Goal: Task Accomplishment & Management: Use online tool/utility

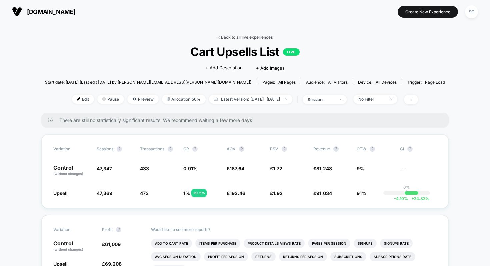
click at [247, 36] on link "< Back to all live experiences" at bounding box center [244, 37] width 55 height 5
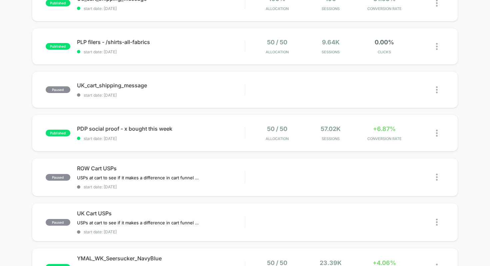
scroll to position [220, 0]
click at [178, 136] on span "start date: [DATE]" at bounding box center [161, 138] width 168 height 5
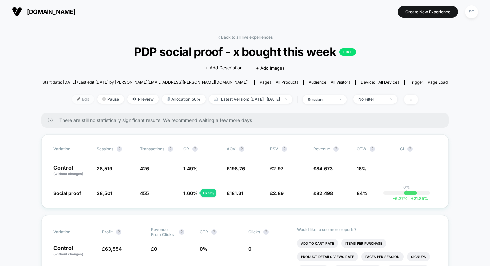
click at [72, 97] on span "Edit" at bounding box center [83, 99] width 22 height 9
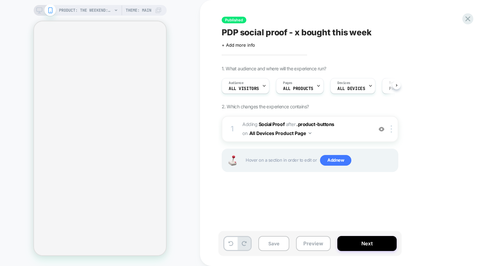
scroll to position [0, 0]
click at [311, 87] on div "Pages ALL PRODUCTS" at bounding box center [298, 85] width 44 height 15
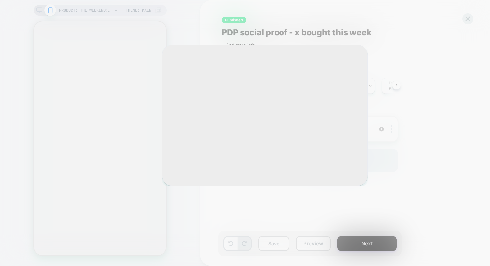
select select "**********"
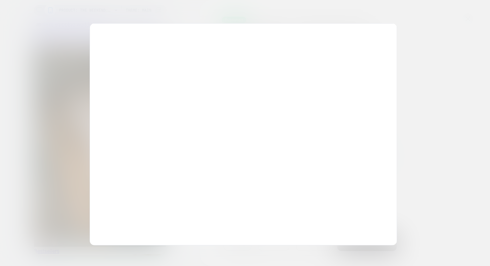
scroll to position [0, 0]
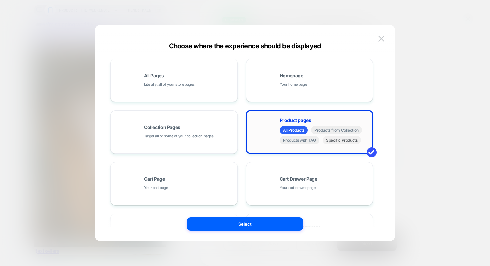
click at [329, 141] on span "Specific Products" at bounding box center [341, 140] width 38 height 8
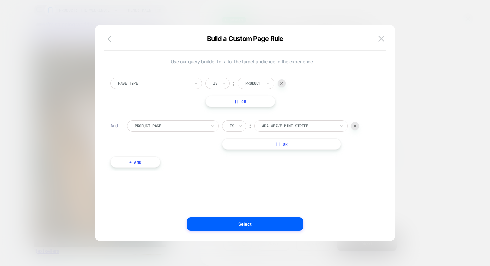
click at [236, 124] on div "Is" at bounding box center [234, 125] width 24 height 11
click at [239, 155] on div "Is not" at bounding box center [250, 155] width 43 height 11
click at [286, 127] on div at bounding box center [306, 126] width 73 height 6
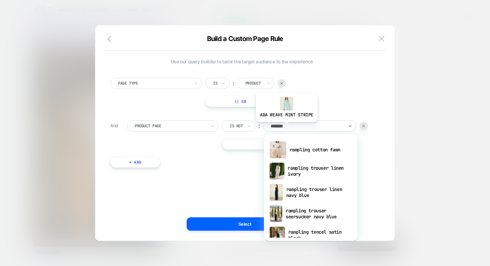
type input "********"
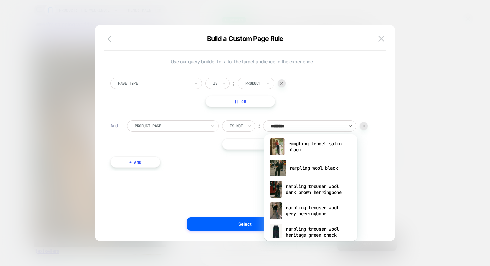
scroll to position [89, 0]
click at [306, 190] on div "rampling trouser wool dark brown herringbone" at bounding box center [310, 188] width 87 height 21
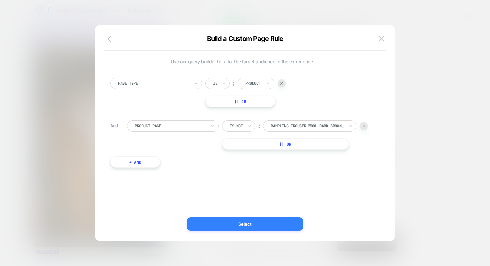
click at [245, 226] on button "Select" at bounding box center [245, 223] width 117 height 13
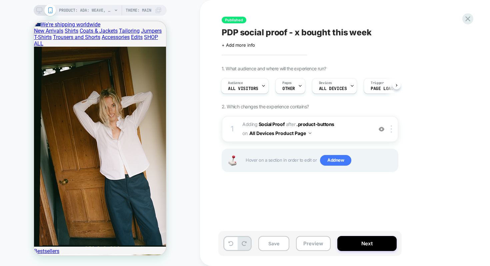
scroll to position [238, 0]
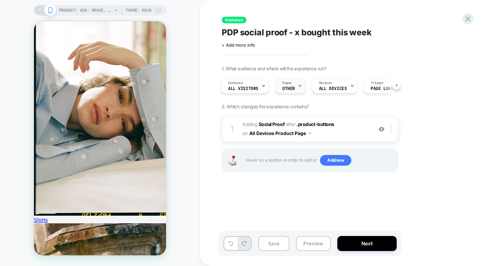
click at [293, 86] on div "Pages OTHER" at bounding box center [288, 85] width 26 height 15
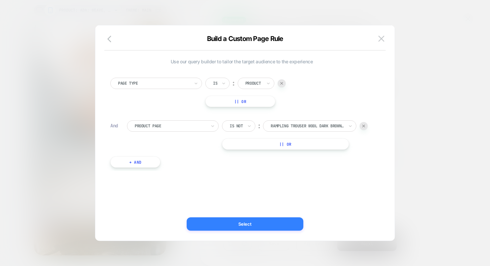
click at [230, 226] on button "Select" at bounding box center [245, 223] width 117 height 13
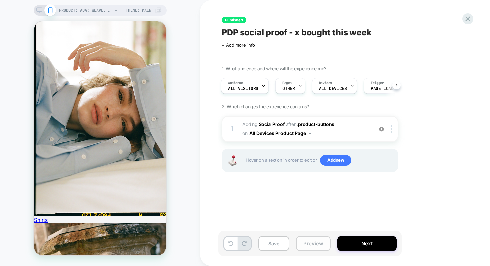
click at [314, 248] on button "Preview" at bounding box center [313, 243] width 35 height 15
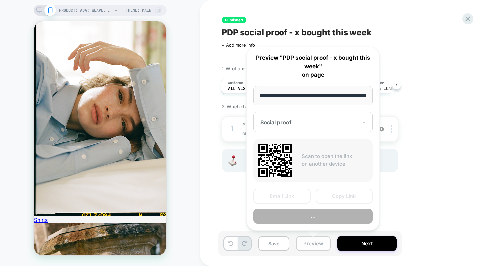
scroll to position [0, 140]
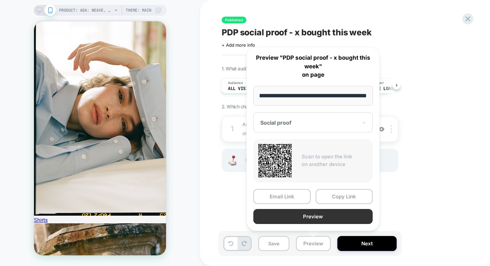
click at [321, 214] on button "Preview" at bounding box center [312, 216] width 119 height 15
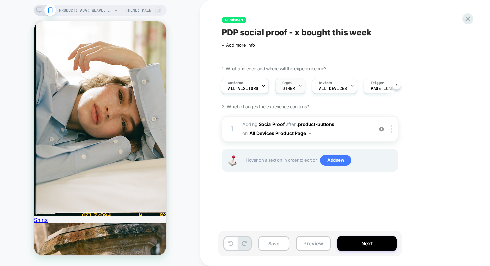
click at [294, 85] on div "Pages OTHER" at bounding box center [288, 85] width 26 height 15
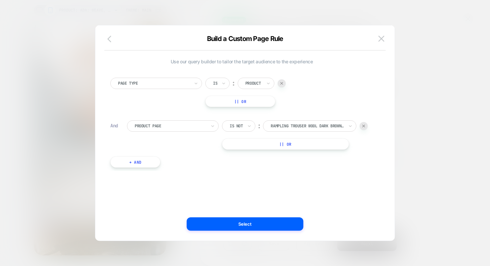
click at [114, 37] on icon "button" at bounding box center [111, 39] width 8 height 8
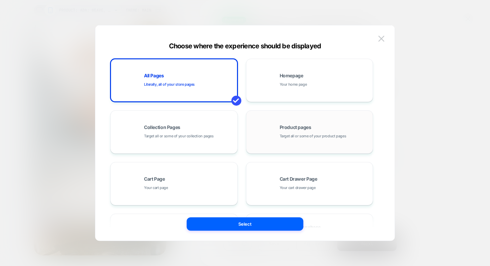
click at [275, 119] on div "Product pages Target all or some of your product pages" at bounding box center [309, 132] width 120 height 37
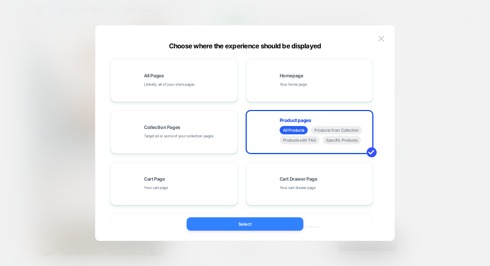
click at [257, 225] on button "Select" at bounding box center [245, 223] width 117 height 13
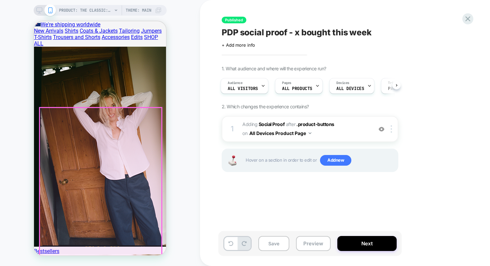
scroll to position [262, 0]
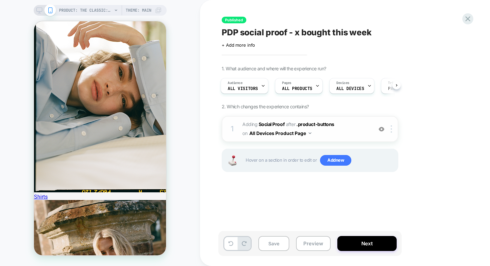
click at [309, 133] on img at bounding box center [309, 133] width 3 height 2
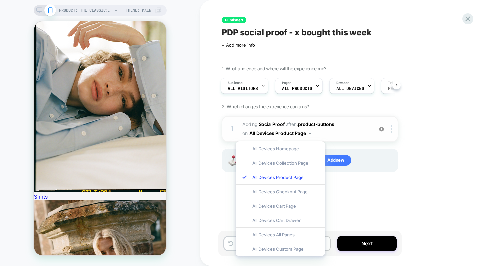
click at [309, 133] on img at bounding box center [309, 133] width 3 height 2
click at [302, 87] on span "ALL PRODUCTS" at bounding box center [297, 88] width 30 height 5
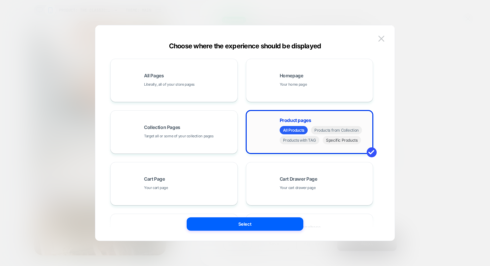
click at [329, 142] on span "Specific Products" at bounding box center [341, 140] width 38 height 8
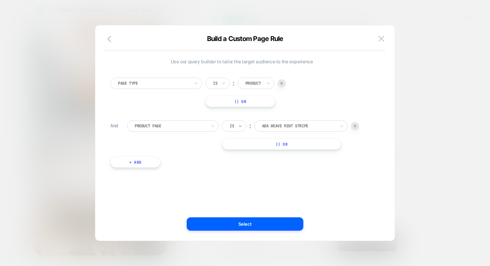
click at [240, 126] on icon at bounding box center [240, 126] width 3 height 2
click at [240, 157] on div "Is not" at bounding box center [250, 155] width 43 height 11
click at [290, 123] on div "ada weave mint stripe" at bounding box center [307, 125] width 75 height 7
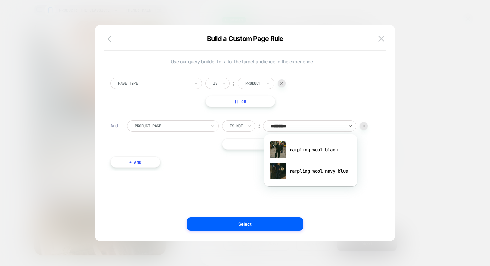
type input "********"
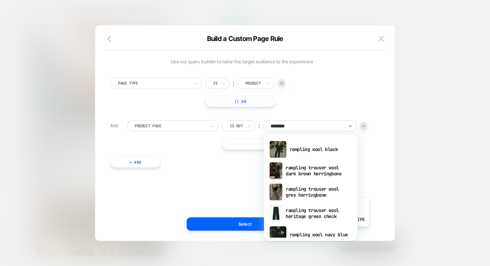
scroll to position [111, 0]
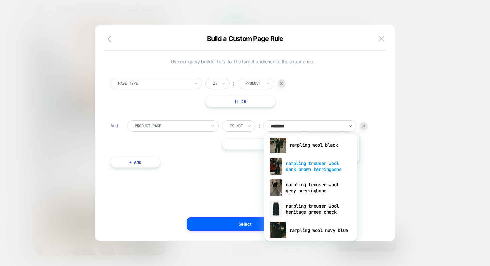
click at [327, 167] on div "rampling trouser wool dark brown herringbone" at bounding box center [310, 166] width 87 height 21
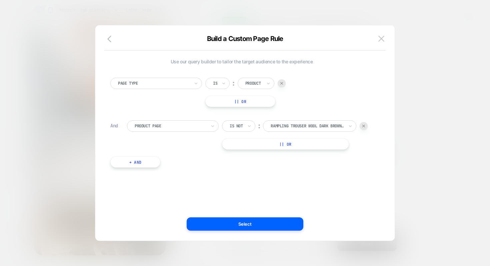
click at [132, 162] on button "+ And" at bounding box center [135, 161] width 50 height 11
click at [299, 168] on img at bounding box center [299, 168] width 3 height 3
click at [269, 142] on button "|| Or" at bounding box center [285, 143] width 127 height 11
click at [355, 146] on div at bounding box center [355, 144] width 8 height 8
click at [143, 161] on button "+ And" at bounding box center [135, 161] width 50 height 11
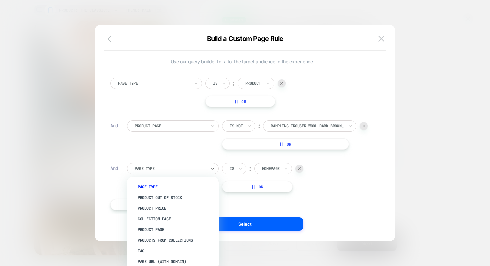
click at [203, 170] on div at bounding box center [171, 169] width 72 height 6
click at [163, 227] on div "Product Page" at bounding box center [176, 229] width 85 height 11
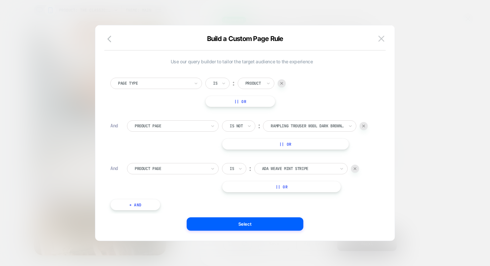
click at [202, 171] on div at bounding box center [171, 169] width 72 height 6
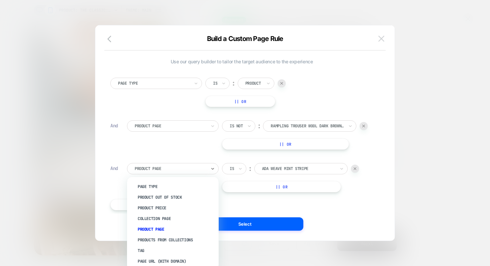
click at [380, 38] on img at bounding box center [381, 39] width 6 height 6
